Goal: Information Seeking & Learning: Learn about a topic

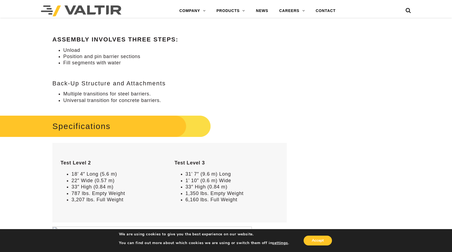
scroll to position [464, 0]
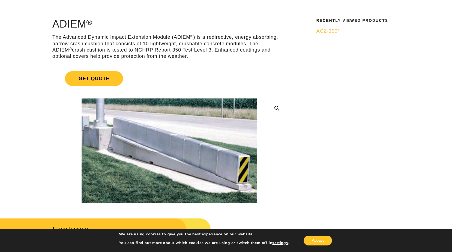
scroll to position [109, 0]
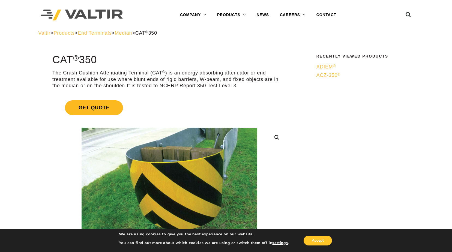
click at [93, 107] on span "Get Quote" at bounding box center [94, 107] width 58 height 15
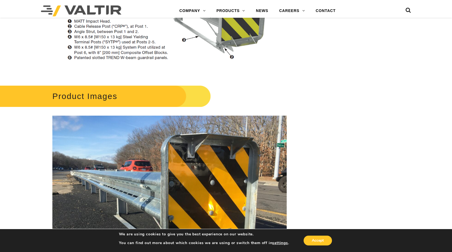
scroll to position [683, 0]
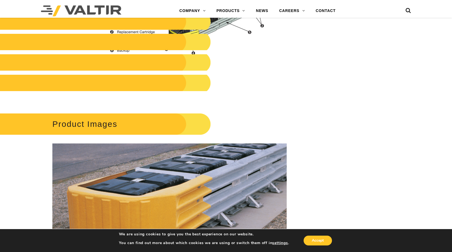
scroll to position [655, 0]
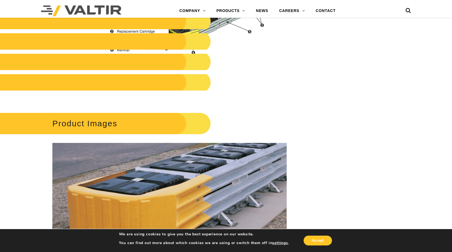
click at [105, 121] on h2 "Product Images" at bounding box center [98, 123] width 226 height 25
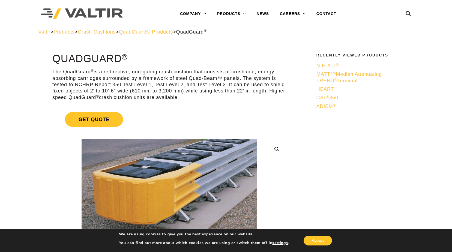
scroll to position [0, 0]
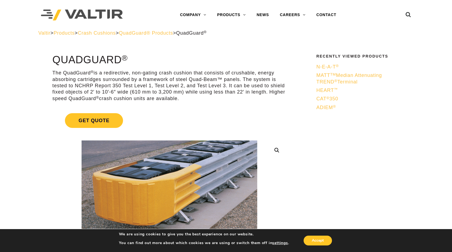
click at [173, 35] on span "QuadGuard® Products" at bounding box center [146, 32] width 54 height 5
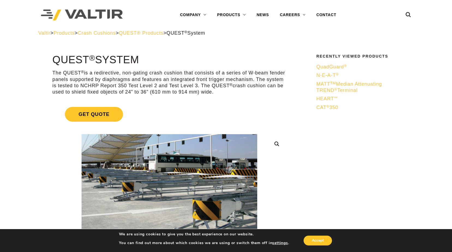
click at [115, 33] on span "Crash Cushions" at bounding box center [97, 32] width 38 height 5
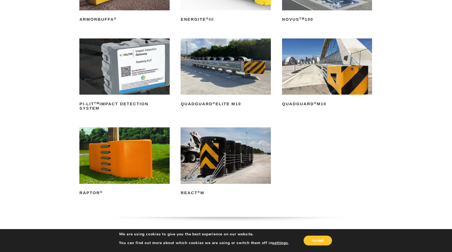
scroll to position [137, 0]
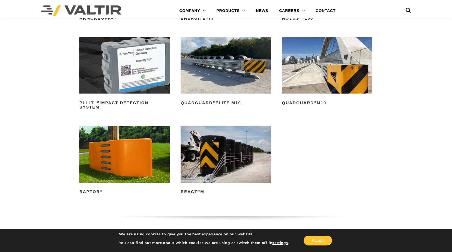
click at [205, 166] on img at bounding box center [226, 154] width 90 height 57
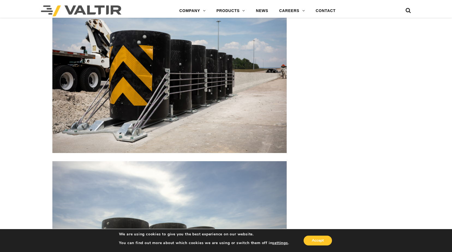
scroll to position [806, 0]
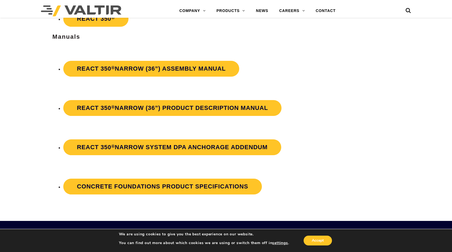
scroll to position [847, 0]
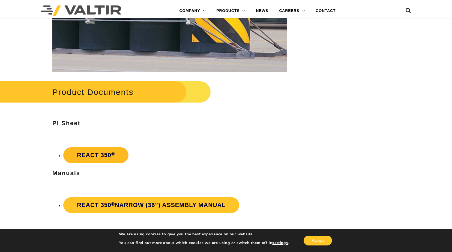
click at [91, 152] on link "REACT 350 ®" at bounding box center [95, 155] width 65 height 16
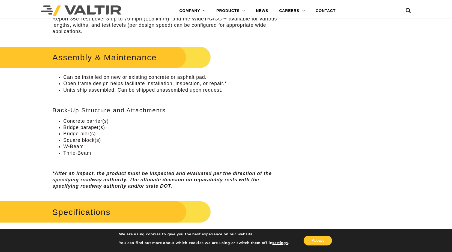
scroll to position [278, 0]
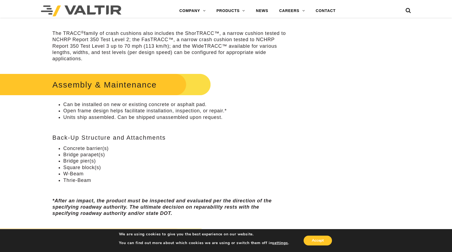
click at [239, 118] on li "Units ship assembled. Can be shipped unassembled upon request." at bounding box center [175, 117] width 224 height 6
click at [255, 97] on div "Assembly & Maintenance Can be installed on new or existing concrete or asphalt …" at bounding box center [169, 144] width 235 height 145
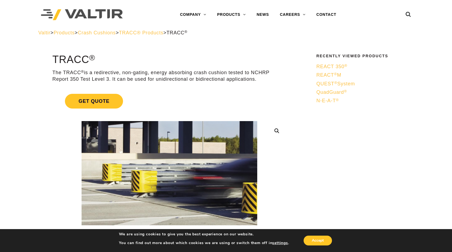
scroll to position [0, 0]
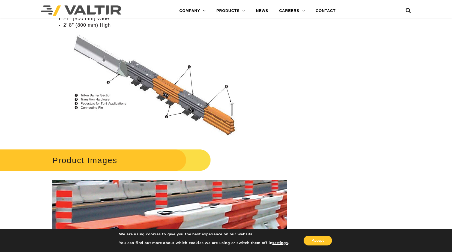
scroll to position [492, 0]
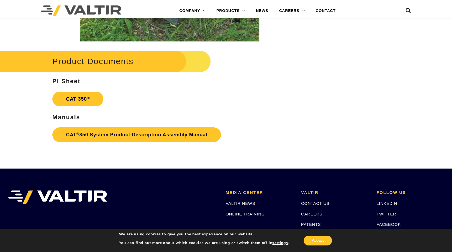
scroll to position [962, 0]
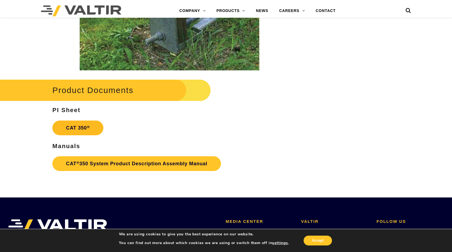
click at [92, 123] on link "CAT 350 ®" at bounding box center [77, 128] width 51 height 15
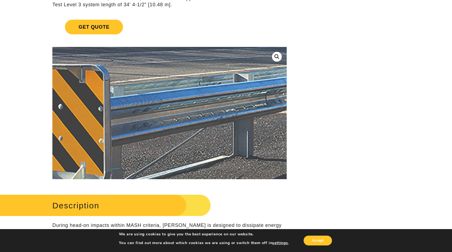
scroll to position [55, 0]
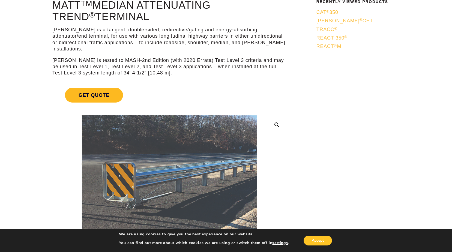
click at [103, 90] on span "Get Quote" at bounding box center [94, 95] width 58 height 15
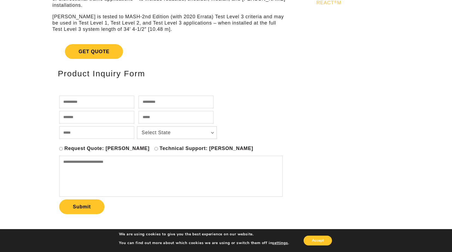
scroll to position [191, 0]
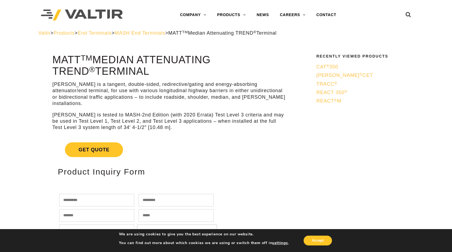
drag, startPoint x: 104, startPoint y: 70, endPoint x: 54, endPoint y: 65, distance: 50.6
click at [54, 65] on h1 "MATT TM Median Attenuating TREND ® Terminal" at bounding box center [169, 65] width 235 height 23
copy h1 "MATT TM Median Attenuating TREND ® Terminal"
click at [248, 102] on div "MATT is a tangent, double-sided, redirective/gating and energy-absorbing attenu…" at bounding box center [169, 106] width 235 height 50
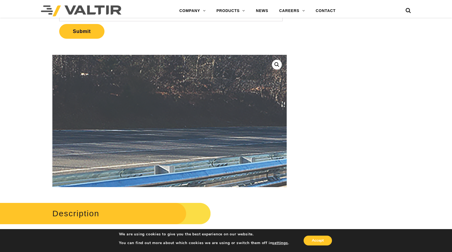
scroll to position [273, 0]
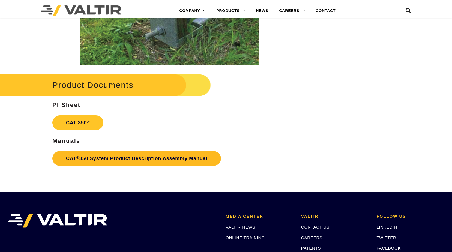
scroll to position [962, 0]
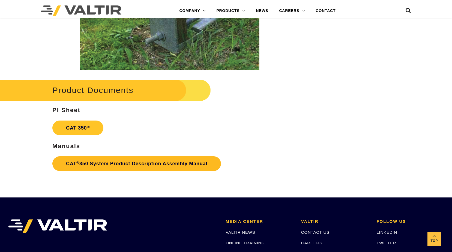
click at [168, 167] on link "CAT ® 350 System Product Description Assembly Manual" at bounding box center [136, 163] width 169 height 15
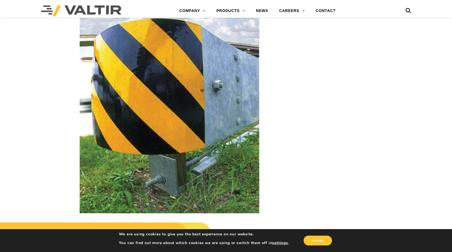
scroll to position [825, 0]
